Goal: Task Accomplishment & Management: Use online tool/utility

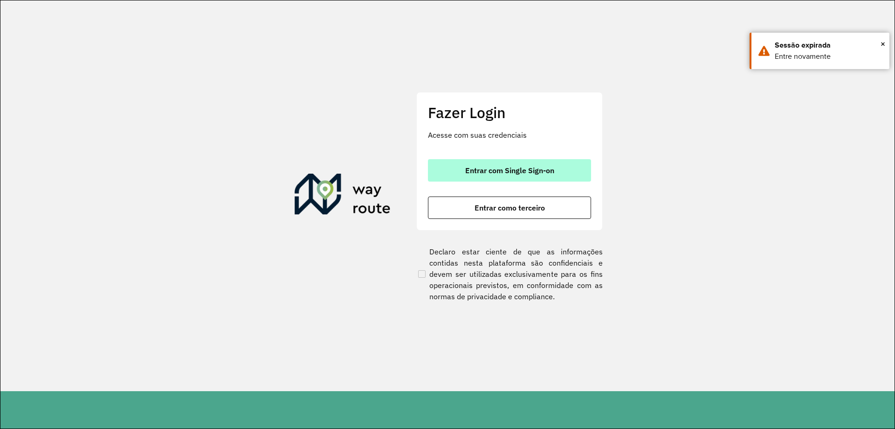
click at [511, 167] on span "Entrar com Single Sign-on" at bounding box center [509, 170] width 89 height 7
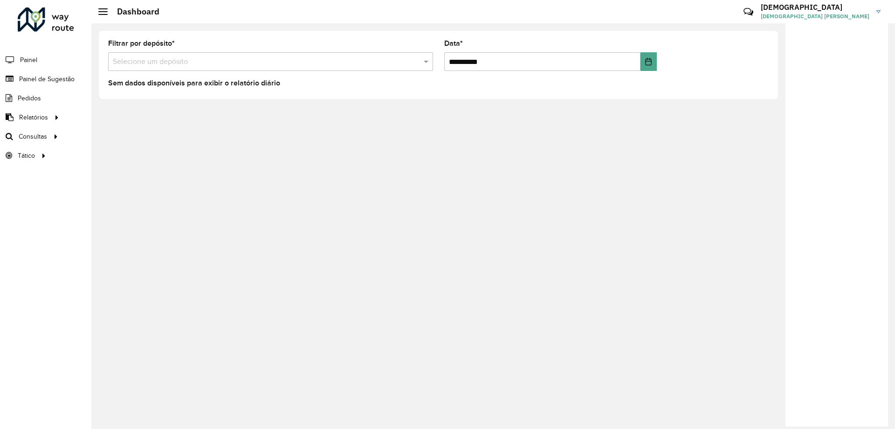
click at [144, 58] on input "text" at bounding box center [261, 61] width 297 height 11
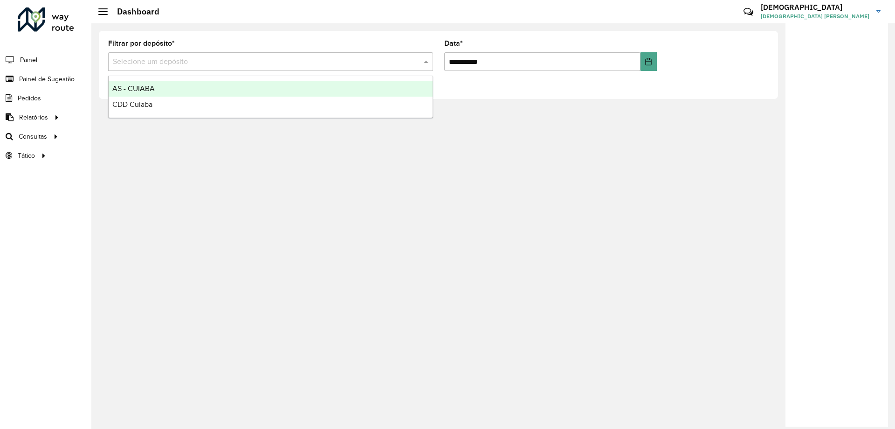
click at [139, 88] on span "AS - CUIABA" at bounding box center [133, 88] width 42 height 8
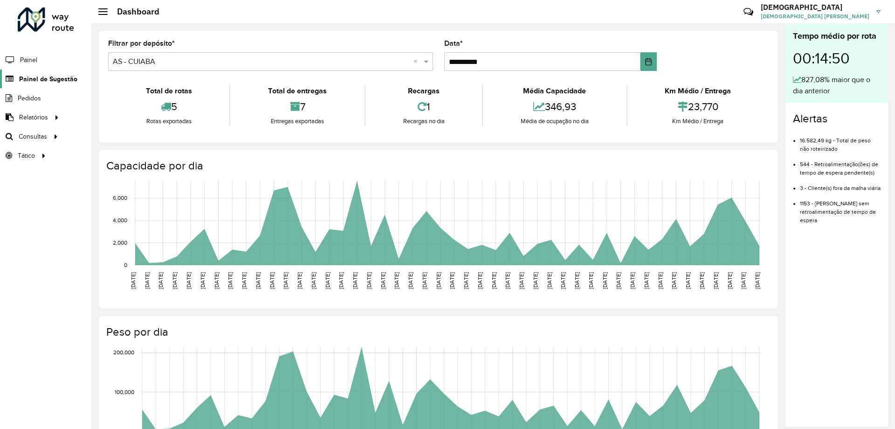
click at [41, 74] on span "Painel de Sugestão" at bounding box center [48, 79] width 58 height 10
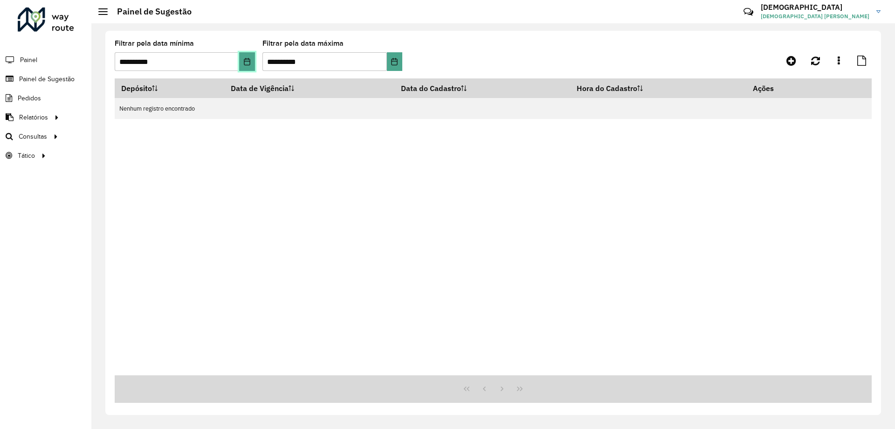
click at [246, 62] on icon "Choose Date" at bounding box center [246, 61] width 7 height 7
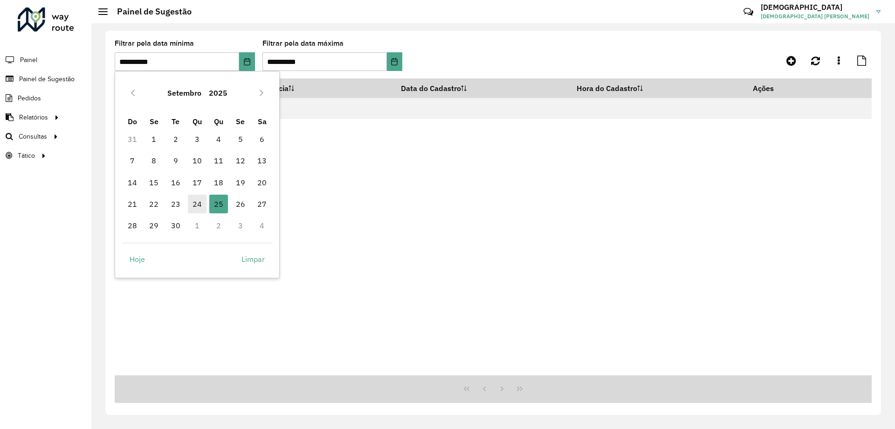
click at [195, 204] on span "24" at bounding box center [197, 203] width 19 height 19
type input "**********"
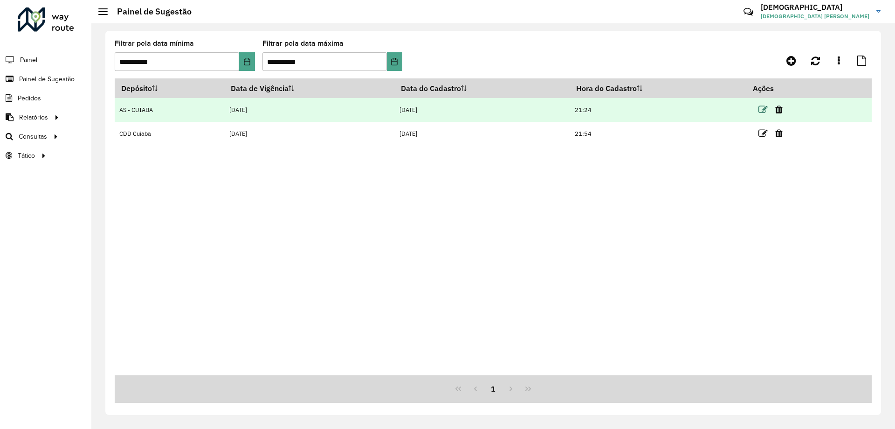
click at [763, 111] on icon at bounding box center [763, 109] width 9 height 9
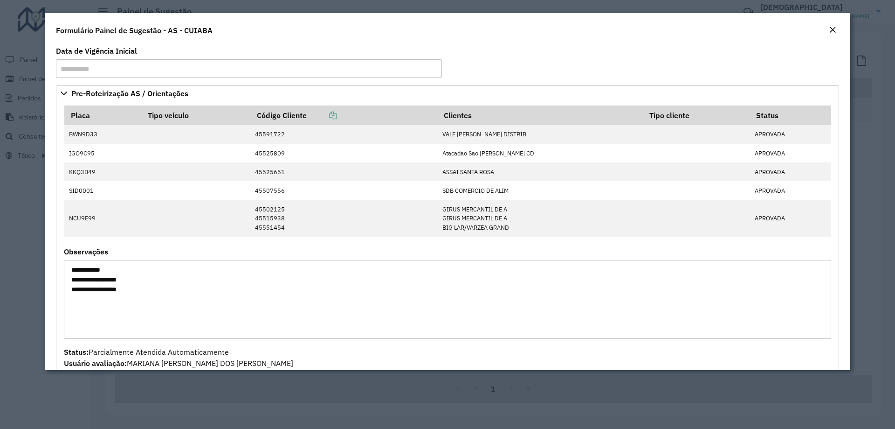
scroll to position [27, 0]
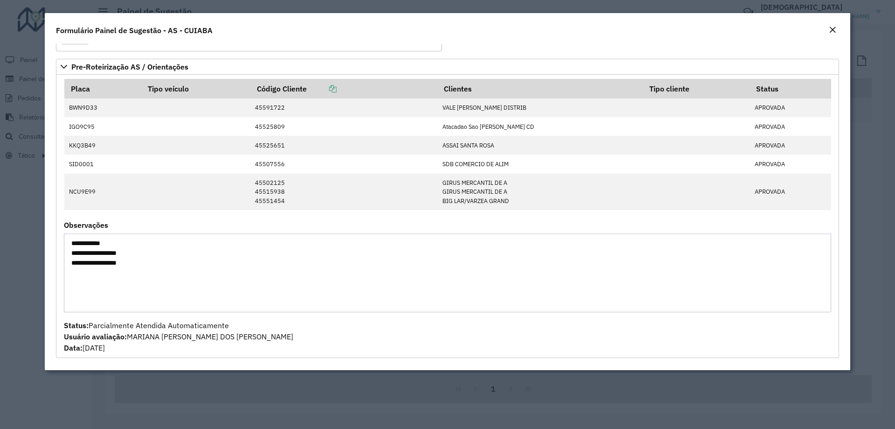
click at [833, 33] on em "Close" at bounding box center [832, 29] width 7 height 7
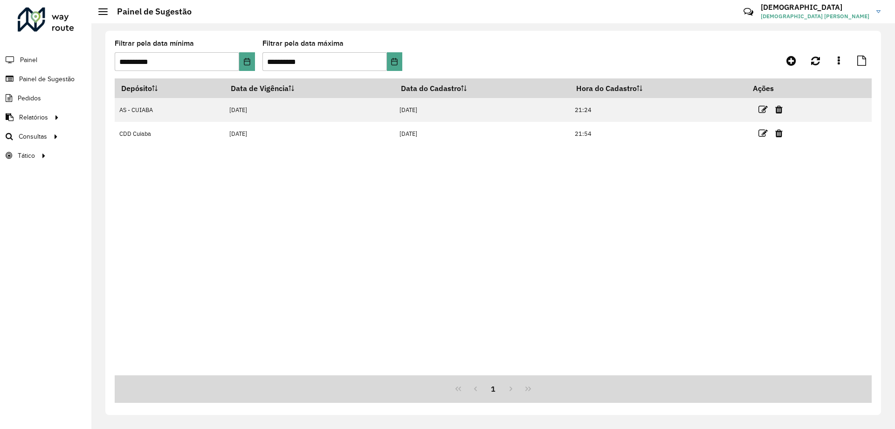
click at [151, 253] on div "Depósito Data de Vigência Data do Cadastro Hora do Cadastro Ações AS - CUIABA 2…" at bounding box center [493, 226] width 757 height 297
click at [111, 139] on span "Roteirização" at bounding box center [125, 137] width 38 height 10
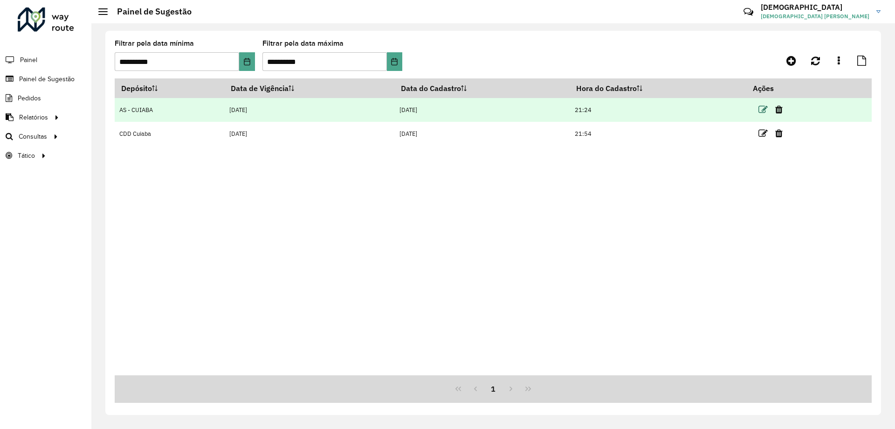
click at [761, 111] on icon at bounding box center [763, 109] width 9 height 9
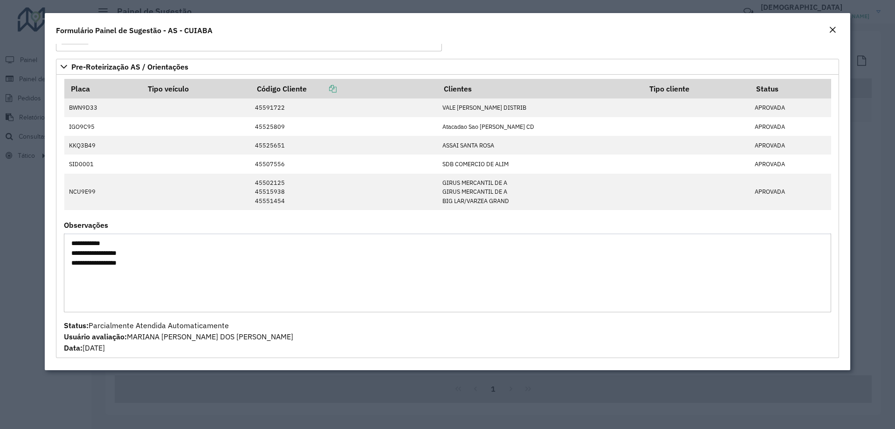
click at [475, 287] on textarea "**********" at bounding box center [448, 272] width 768 height 79
click at [837, 31] on button "Close" at bounding box center [832, 30] width 13 height 12
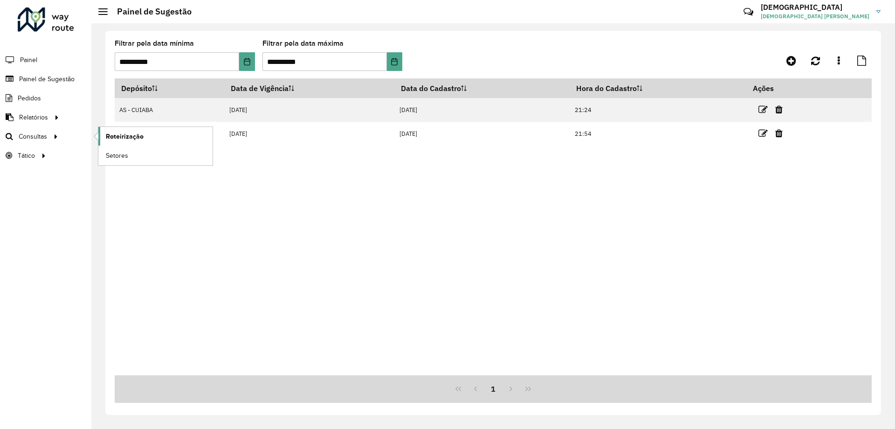
click at [139, 138] on span "Roteirização" at bounding box center [125, 137] width 38 height 10
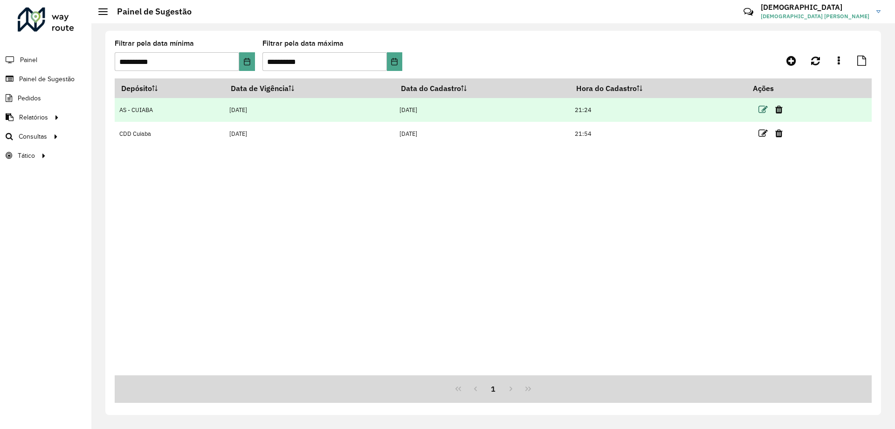
click at [767, 107] on icon at bounding box center [763, 109] width 9 height 9
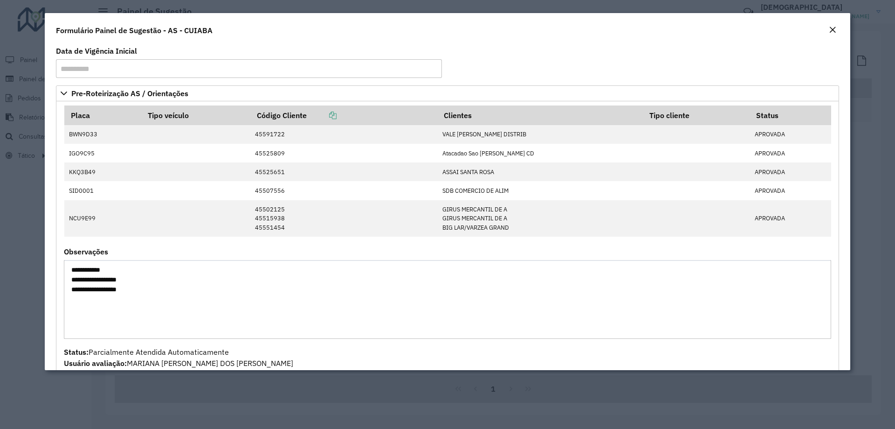
click at [123, 288] on textarea "**********" at bounding box center [448, 299] width 768 height 79
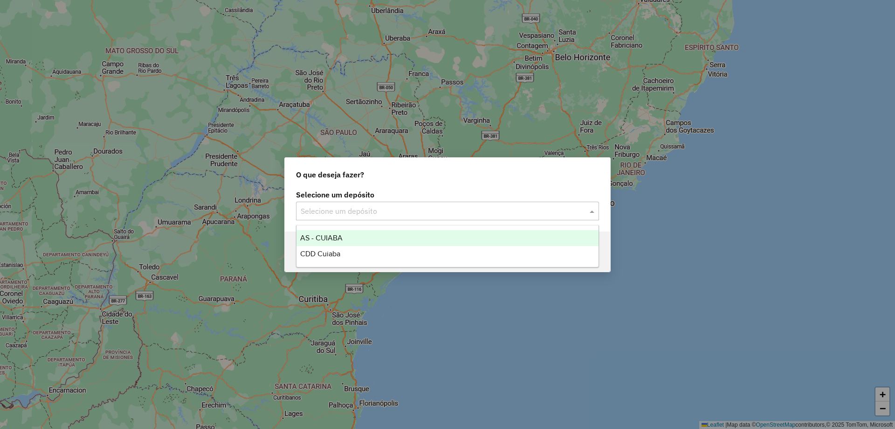
click at [361, 219] on div "Selecione um depósito" at bounding box center [447, 210] width 303 height 19
click at [350, 242] on div "AS - CUIABA" at bounding box center [448, 238] width 302 height 16
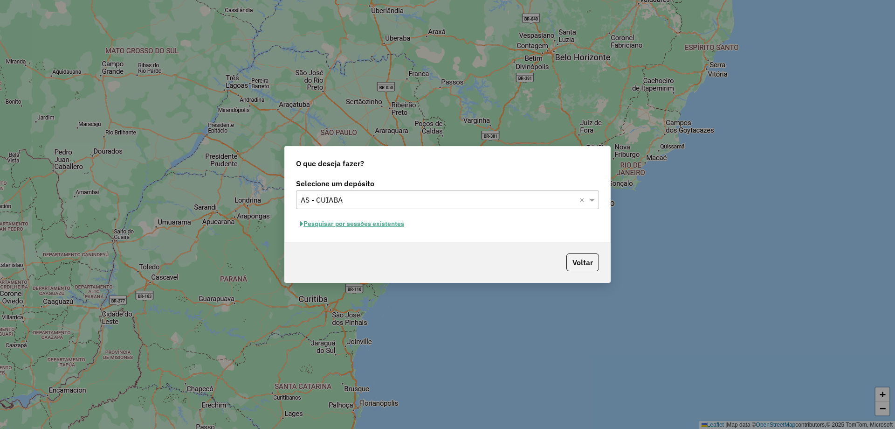
click at [340, 221] on button "Pesquisar por sessões existentes" at bounding box center [352, 223] width 112 height 14
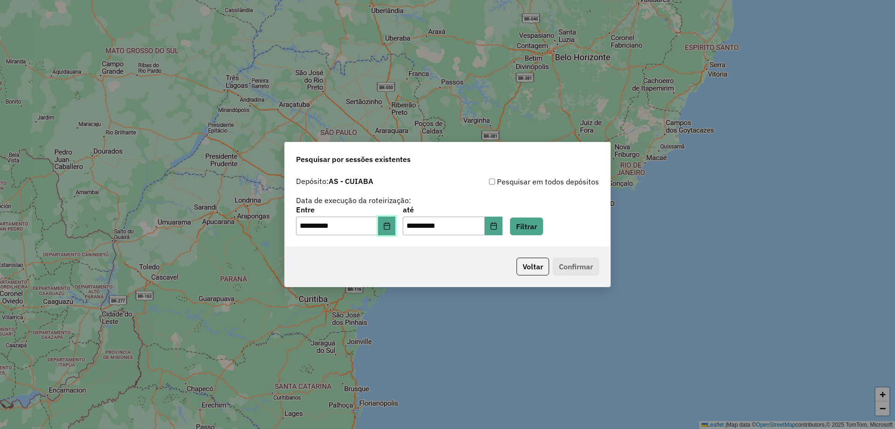
click at [394, 230] on button "Choose Date" at bounding box center [387, 225] width 18 height 19
click at [543, 229] on button "Filtrar" at bounding box center [526, 226] width 33 height 18
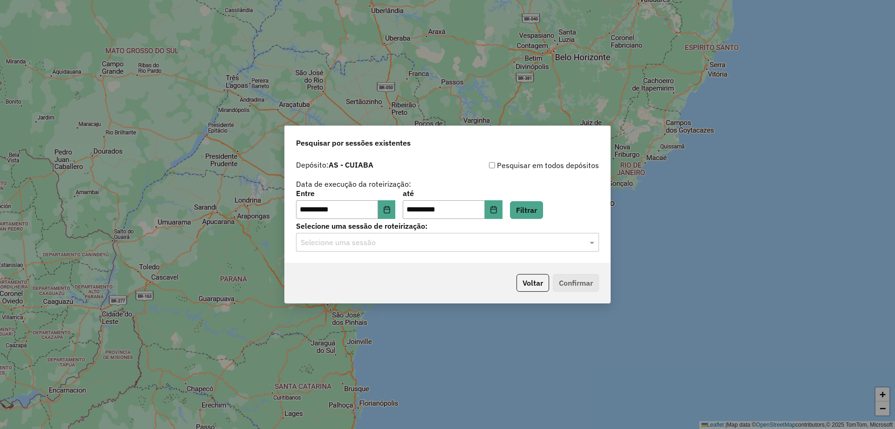
click at [373, 240] on input "text" at bounding box center [438, 242] width 275 height 11
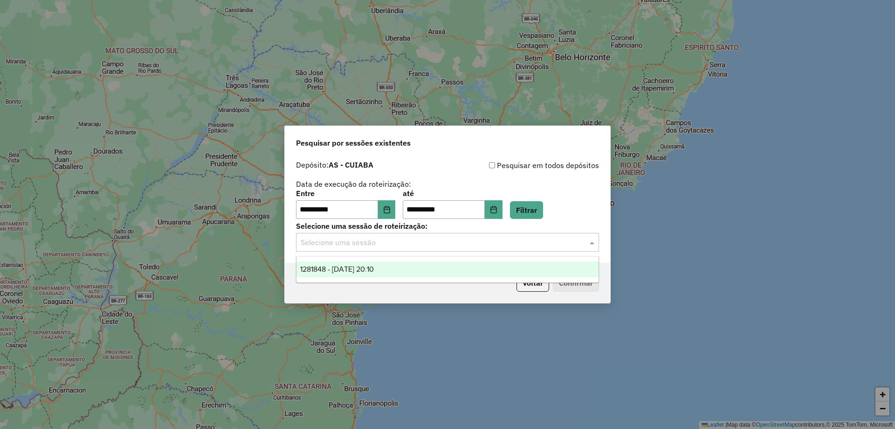
click at [373, 271] on span "1281848 - 24/09/2025 20:10" at bounding box center [337, 269] width 74 height 8
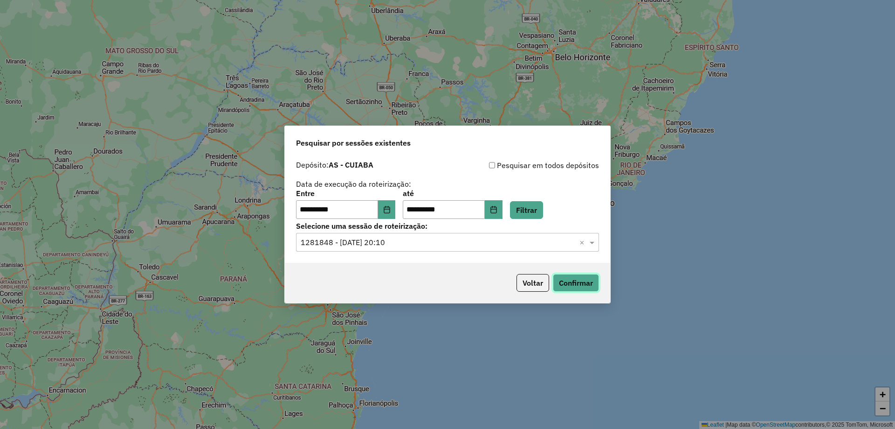
click at [574, 288] on button "Confirmar" at bounding box center [576, 283] width 46 height 18
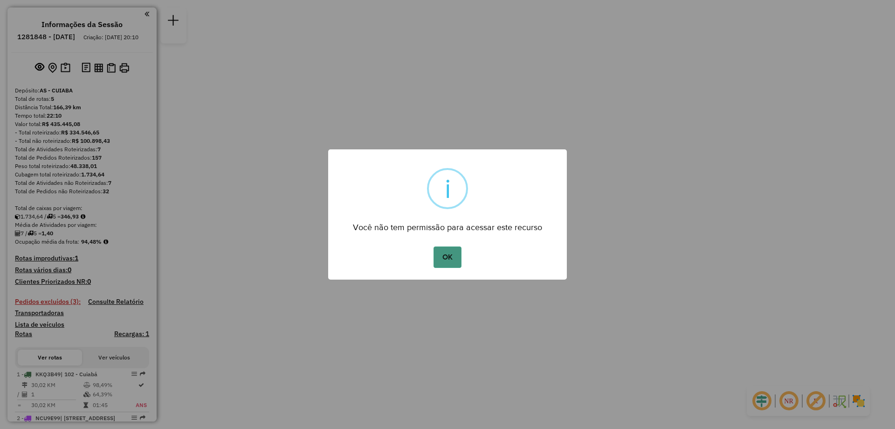
click at [458, 262] on button "OK" at bounding box center [448, 256] width 28 height 21
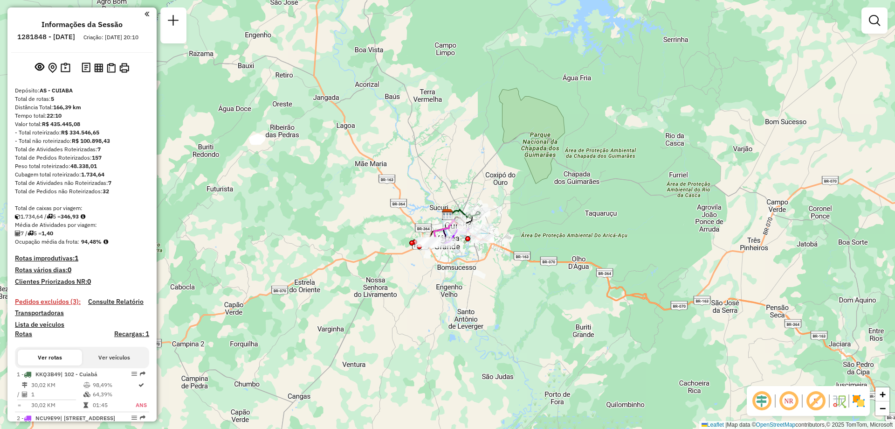
click at [146, 14] on div "Informações da Sessão 1281848 - [DATE] Criação: [DATE] 20:10 Depósito: AS - CUI…" at bounding box center [81, 214] width 149 height 414
click at [146, 18] on div "Informações da Sessão 1281848 - [DATE] Criação: [DATE] 20:10 Depósito: AS - CUI…" at bounding box center [81, 214] width 149 height 414
click at [146, 11] on div "Informações da Sessão 1281848 - [DATE] Criação: [DATE] 20:10 Depósito: AS - CUI…" at bounding box center [81, 214] width 149 height 414
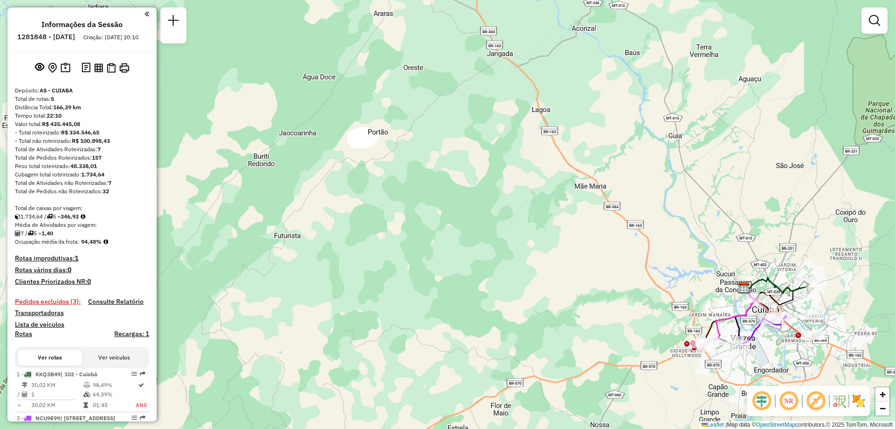
drag, startPoint x: 763, startPoint y: 231, endPoint x: 625, endPoint y: 162, distance: 154.8
click at [629, 163] on div "Janela de atendimento Grade de atendimento Capacidade Transportadoras Veículos …" at bounding box center [447, 214] width 895 height 429
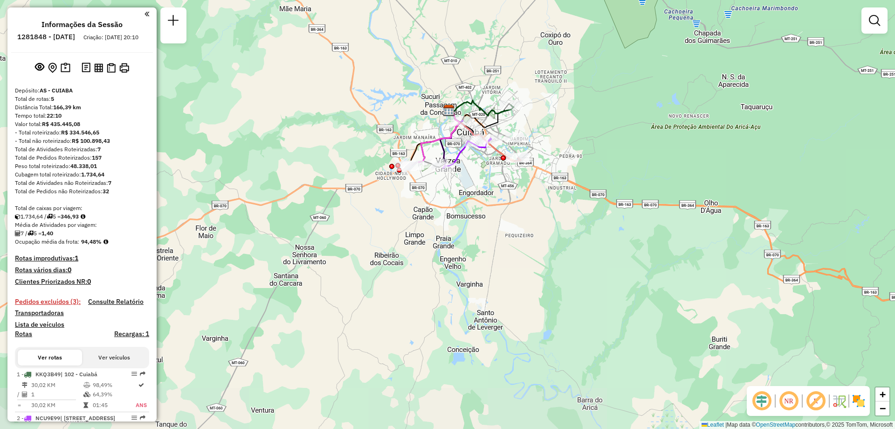
drag, startPoint x: 779, startPoint y: 289, endPoint x: 641, endPoint y: 182, distance: 173.9
click at [641, 182] on div "Janela de atendimento Grade de atendimento Capacidade Transportadoras Veículos …" at bounding box center [447, 214] width 895 height 429
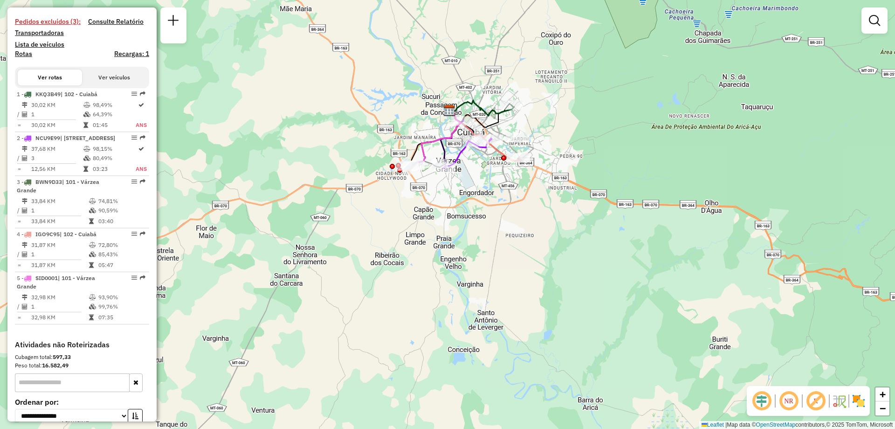
scroll to position [362, 0]
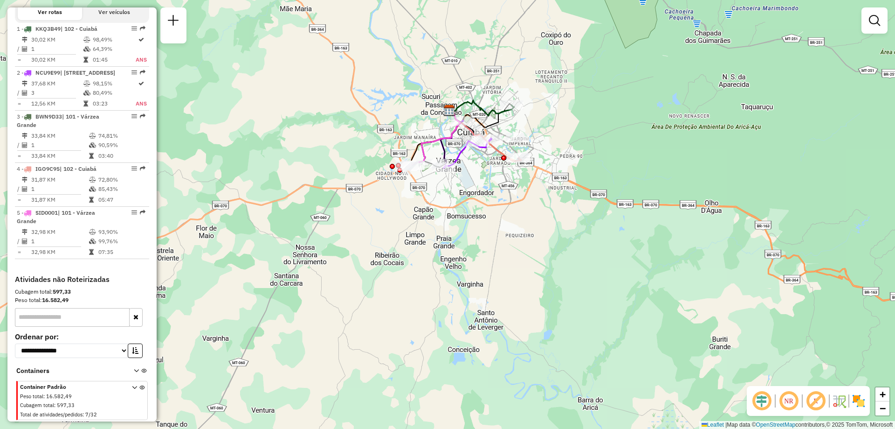
click at [128, 387] on div "Container Padrão Peso total : 16.582,49 Cubagem total : 597,33 Total de ativida…" at bounding box center [83, 400] width 126 height 37
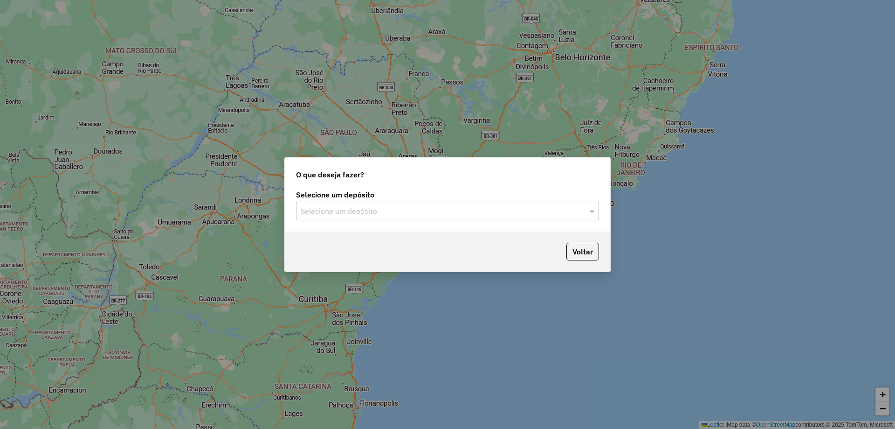
click at [326, 208] on input "text" at bounding box center [438, 211] width 275 height 11
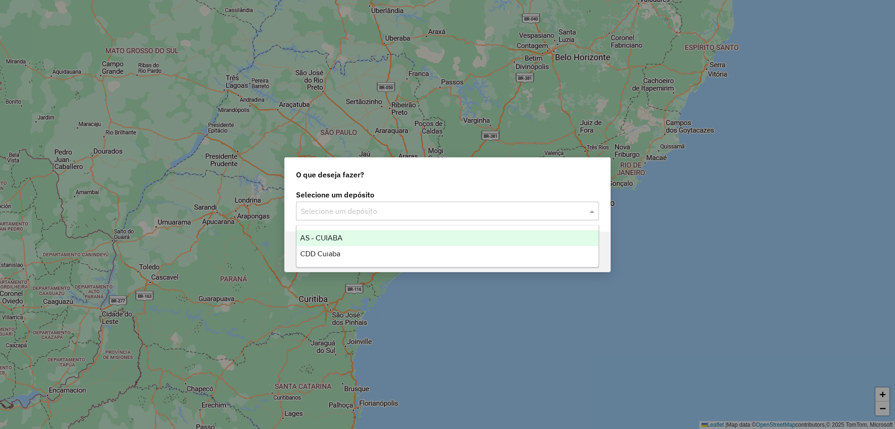
click at [322, 243] on div "AS - CUIABA" at bounding box center [448, 238] width 302 height 16
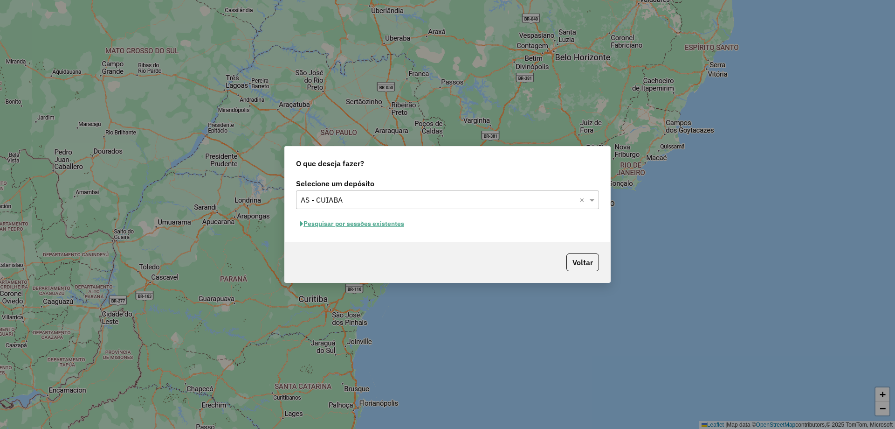
click at [353, 233] on div "Selecione um depósito Selecione um depósito × AS - CUIABA × Pesquisar por sessõ…" at bounding box center [448, 209] width 326 height 66
click at [352, 223] on button "Pesquisar por sessões existentes" at bounding box center [352, 223] width 112 height 14
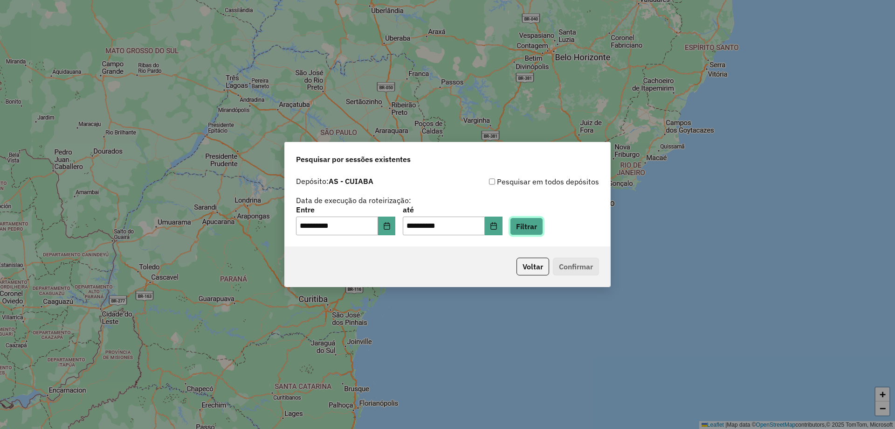
click at [533, 225] on button "Filtrar" at bounding box center [526, 226] width 33 height 18
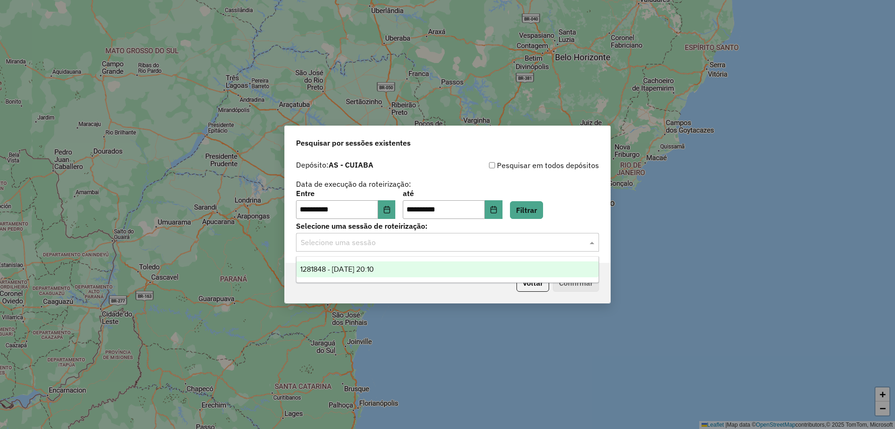
click at [534, 245] on input "text" at bounding box center [438, 242] width 275 height 11
click at [403, 271] on div "1281848 - [DATE] 20:10" at bounding box center [448, 269] width 302 height 16
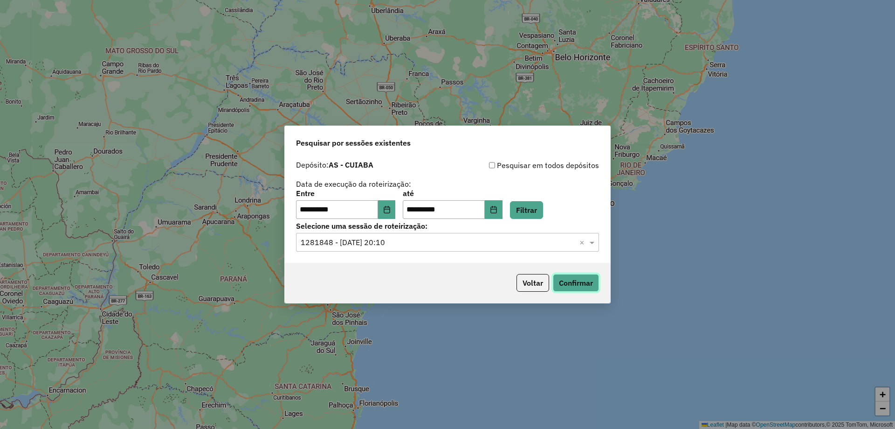
click at [595, 283] on button "Confirmar" at bounding box center [576, 283] width 46 height 18
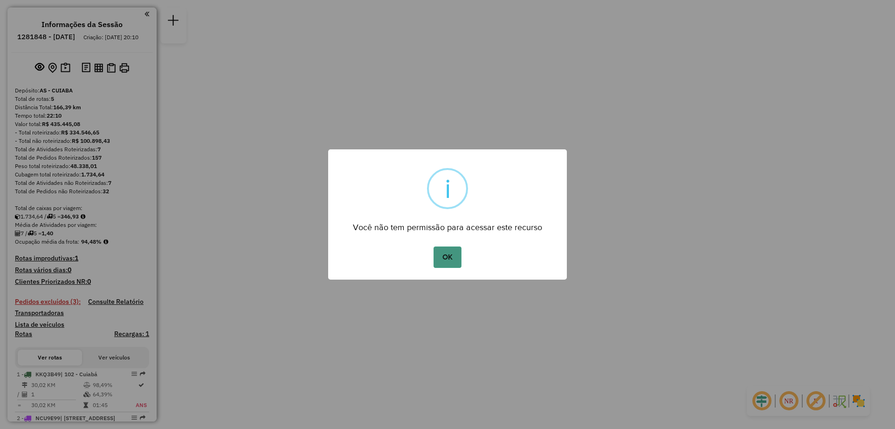
click at [453, 260] on button "OK" at bounding box center [448, 256] width 28 height 21
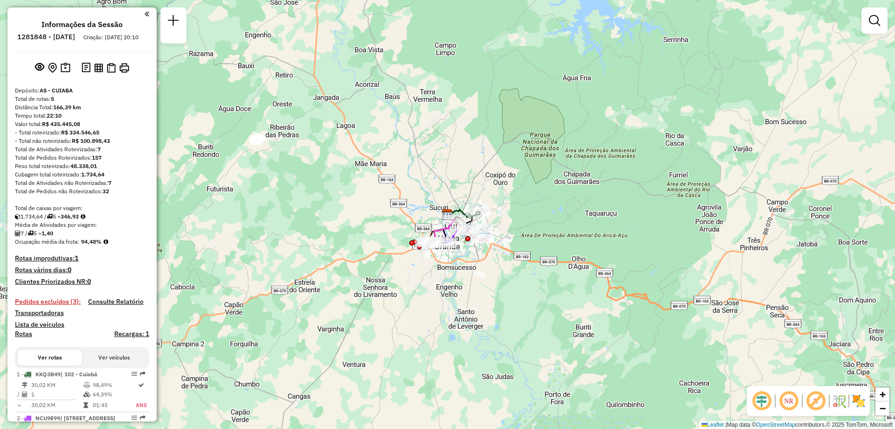
scroll to position [187, 0]
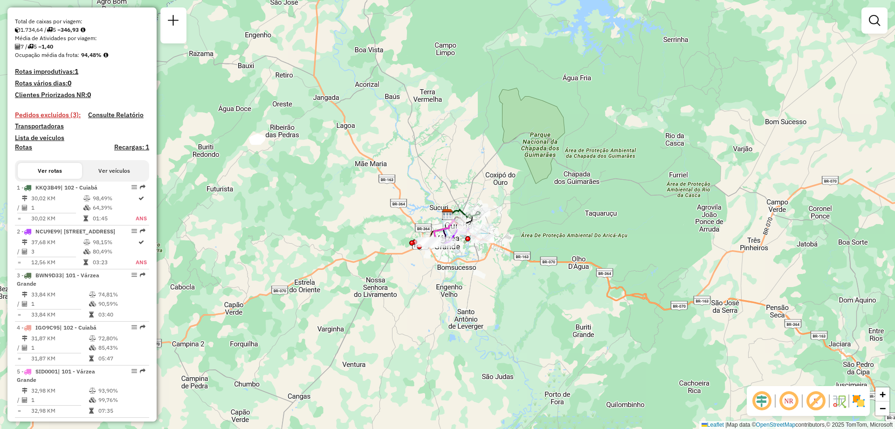
click at [69, 119] on h4 "Pedidos excluídos (3):" at bounding box center [48, 115] width 66 height 8
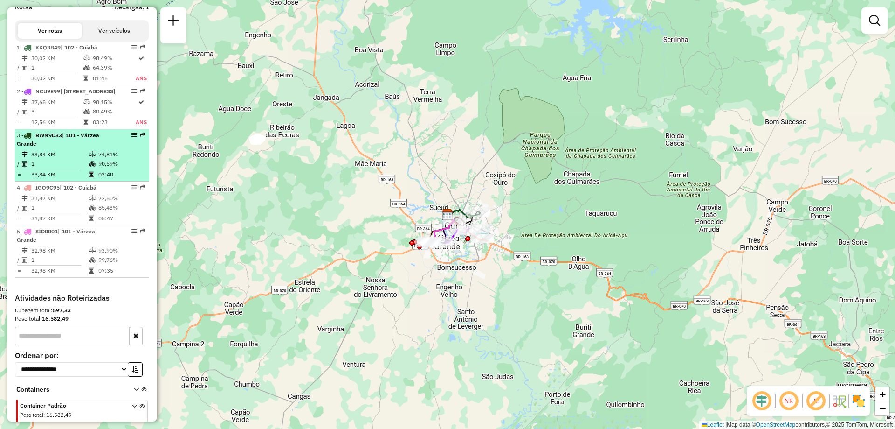
scroll to position [362, 0]
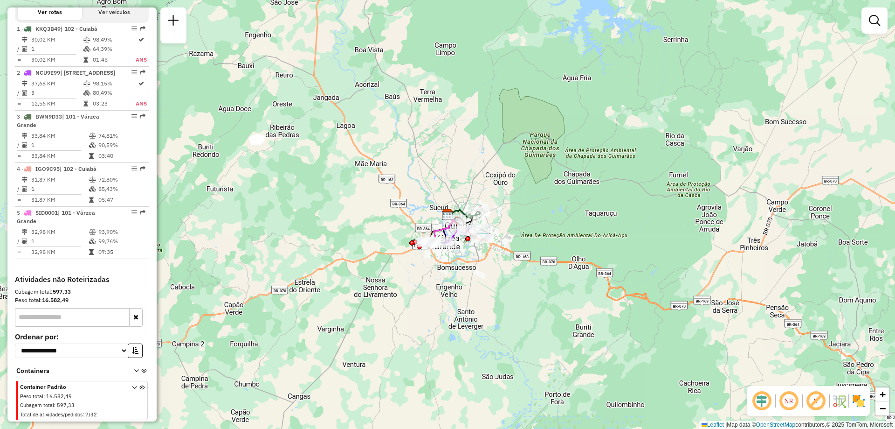
click at [83, 396] on div "Peso total : 16.582,49" at bounding box center [70, 396] width 101 height 8
click at [138, 386] on span at bounding box center [138, 400] width 13 height 37
click at [139, 389] on icon at bounding box center [141, 402] width 5 height 35
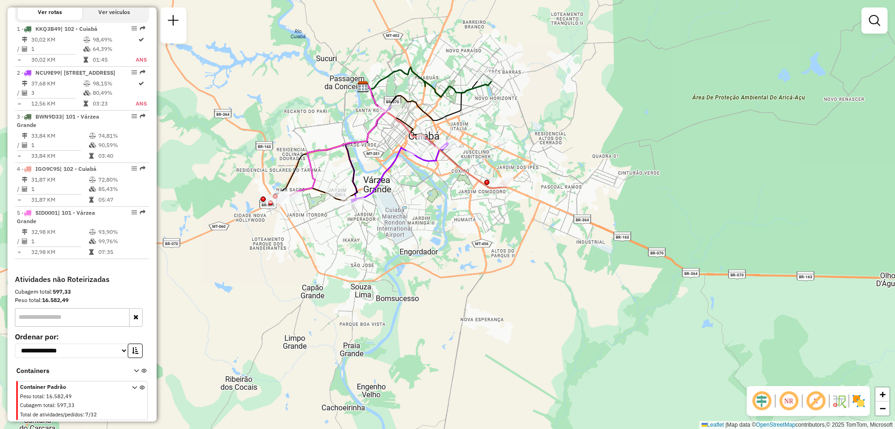
click at [134, 369] on icon at bounding box center [136, 372] width 5 height 9
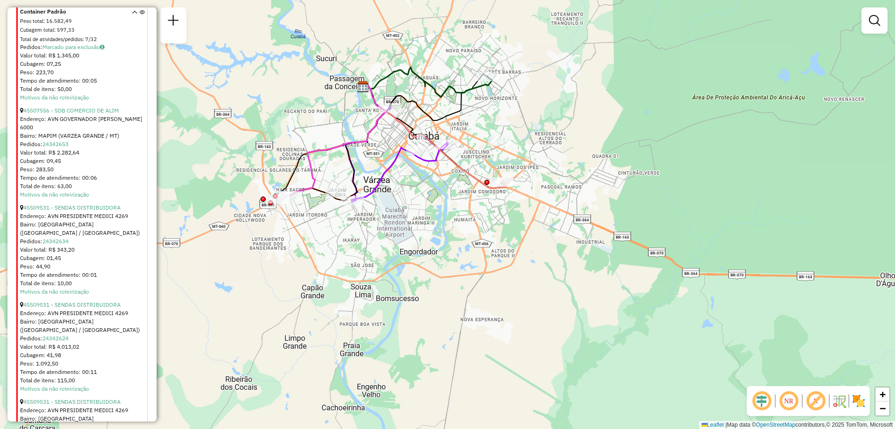
scroll to position [1015, 0]
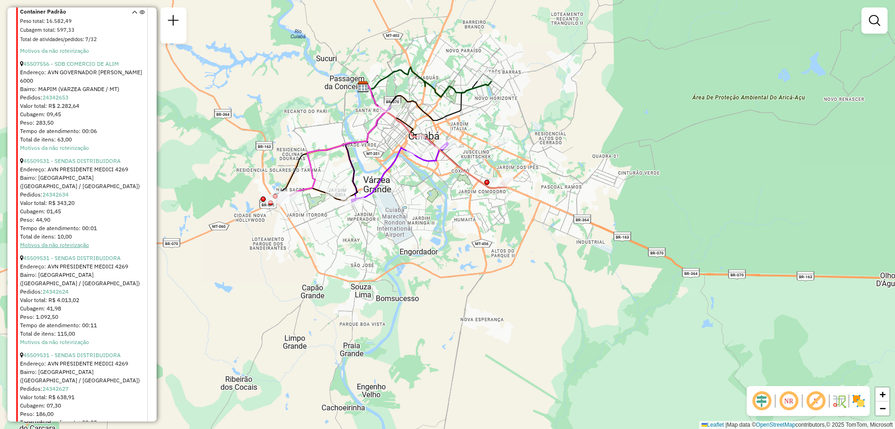
click at [55, 248] on link "Motivos da não roteirização" at bounding box center [54, 244] width 69 height 7
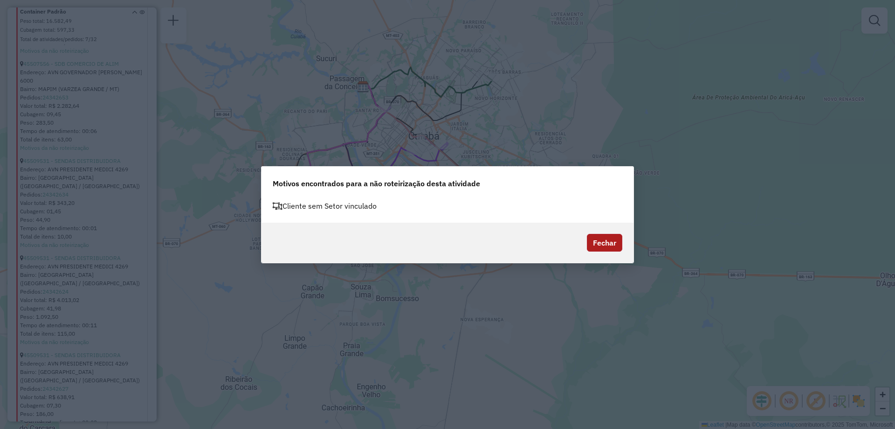
click at [608, 240] on button "Fechar" at bounding box center [604, 243] width 35 height 18
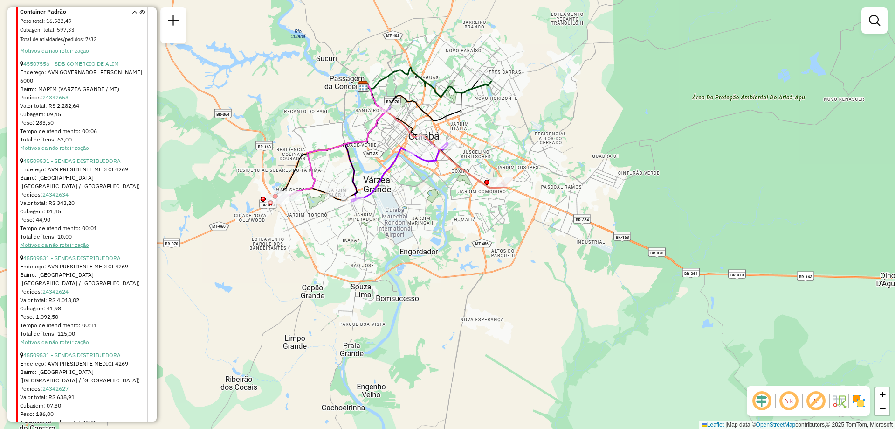
click at [81, 248] on link "Motivos da não roteirização" at bounding box center [54, 244] width 69 height 7
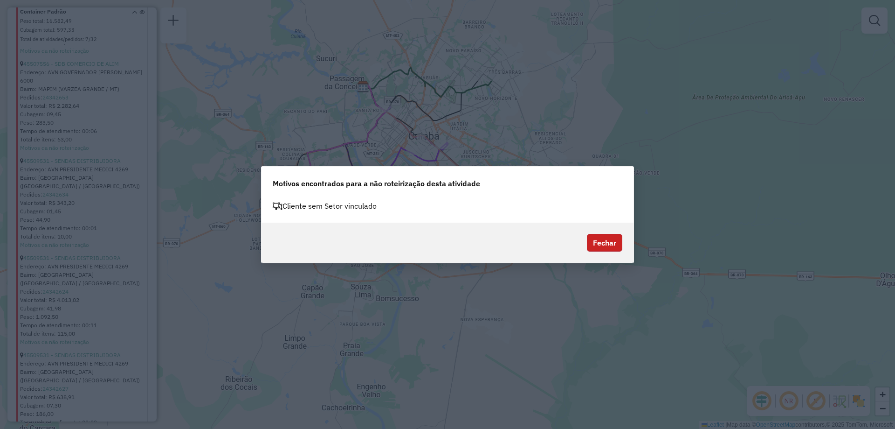
click at [597, 239] on button "Fechar" at bounding box center [604, 243] width 35 height 18
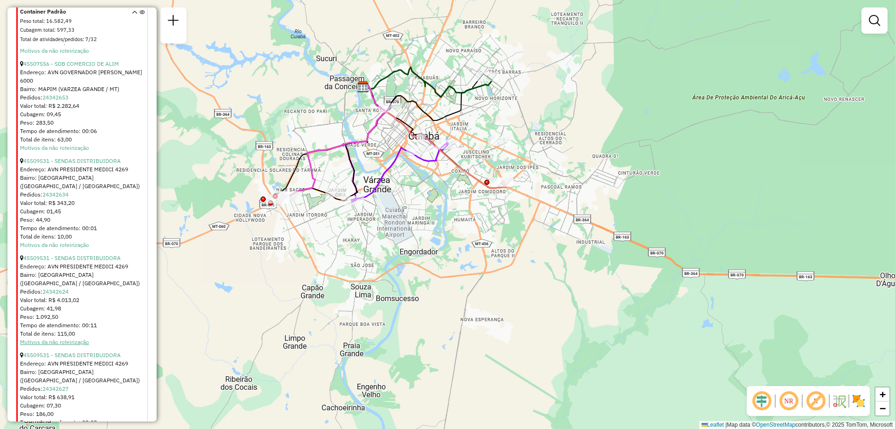
click at [73, 345] on link "Motivos da não roteirização" at bounding box center [54, 341] width 69 height 7
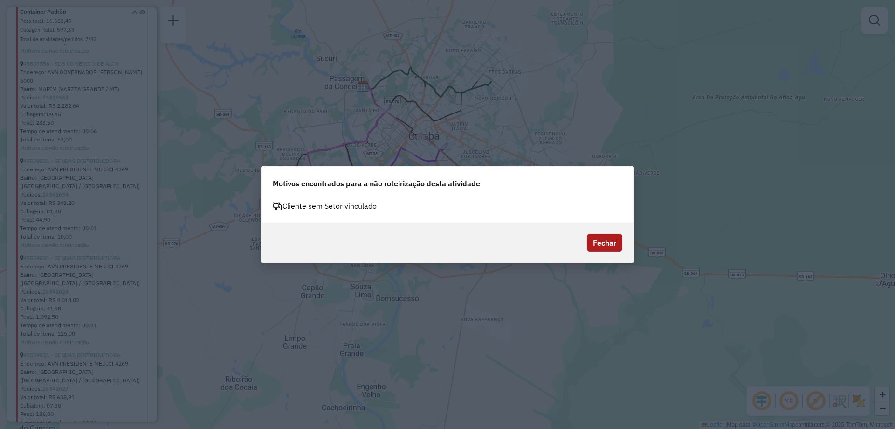
click at [611, 243] on button "Fechar" at bounding box center [604, 243] width 35 height 18
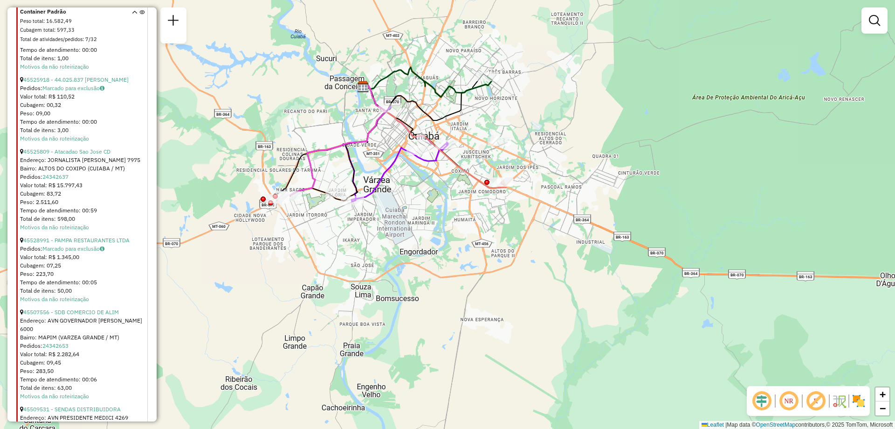
scroll to position [627, 0]
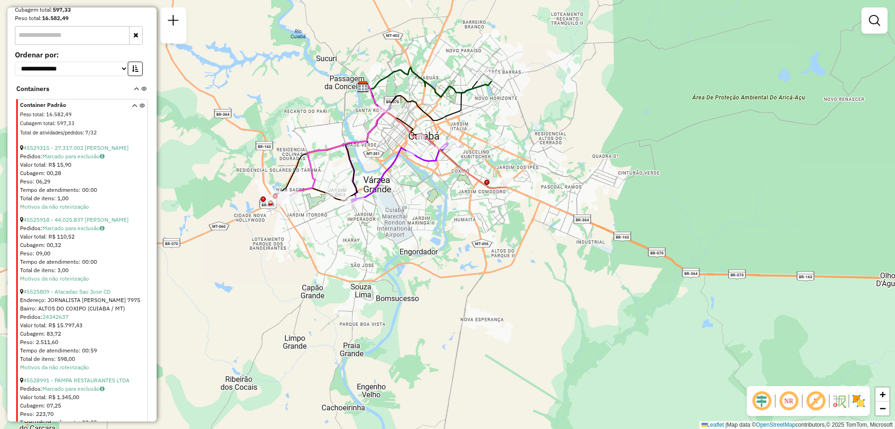
click at [134, 95] on span at bounding box center [140, 89] width 13 height 11
click at [134, 95] on icon at bounding box center [136, 90] width 5 height 9
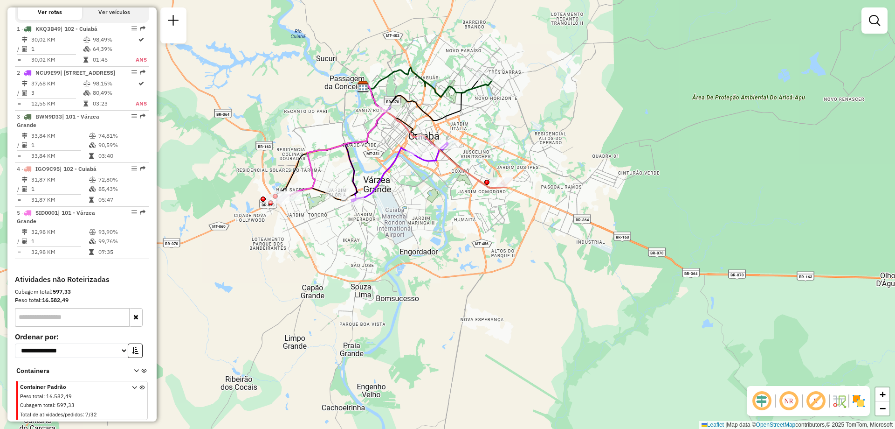
click at [132, 388] on icon at bounding box center [134, 402] width 5 height 35
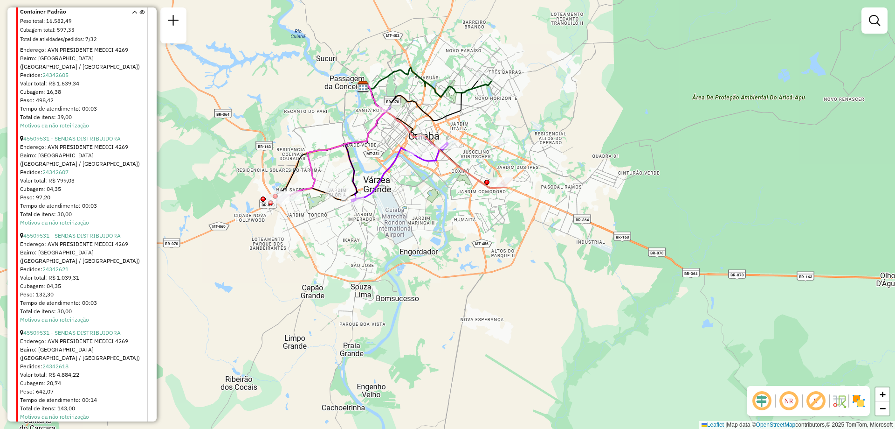
scroll to position [2679, 0]
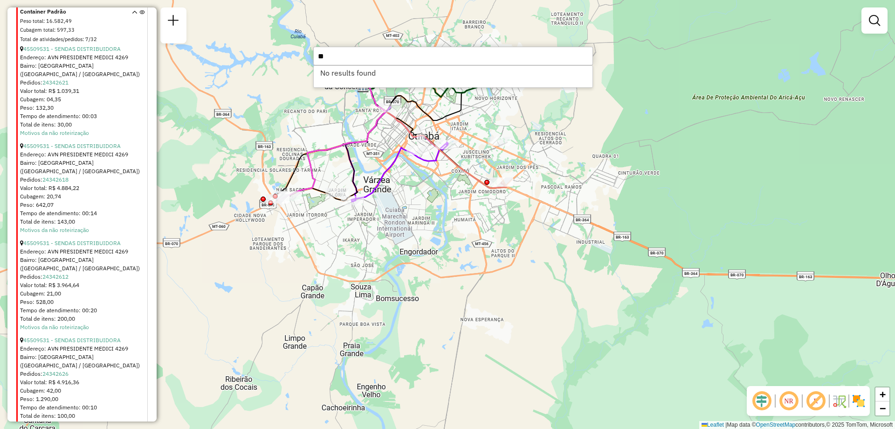
type input "*"
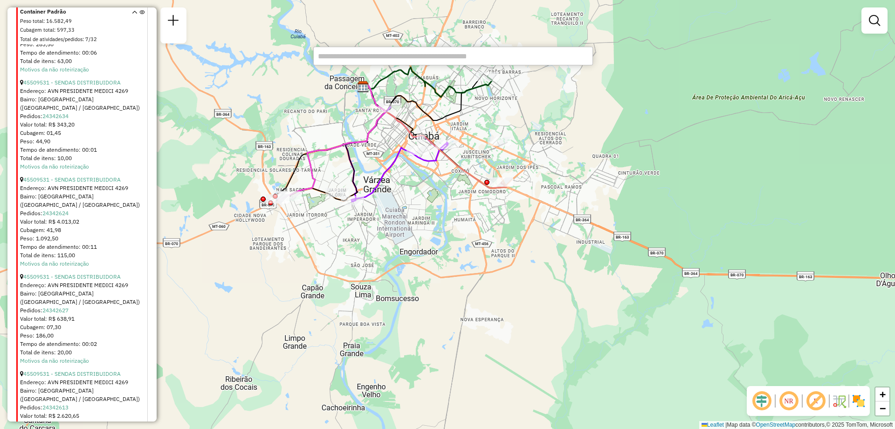
scroll to position [860, 0]
